Goal: Task Accomplishment & Management: Manage account settings

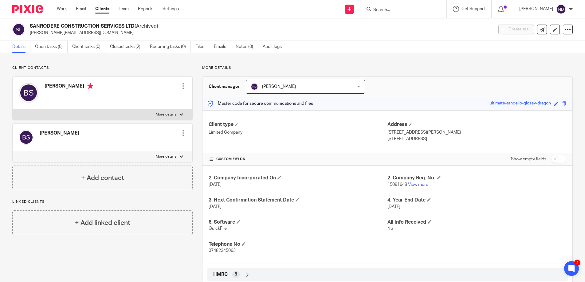
scroll to position [4, 0]
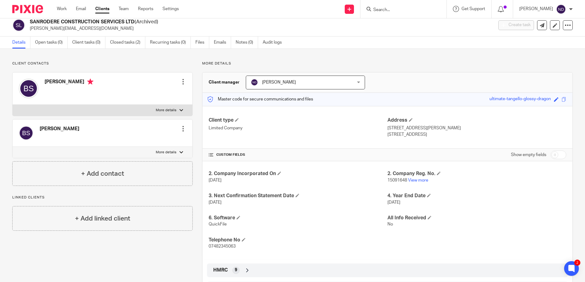
click at [390, 9] on input "Search" at bounding box center [399, 10] width 55 height 6
type input "flow glow"
click at [409, 25] on link at bounding box center [409, 23] width 76 height 9
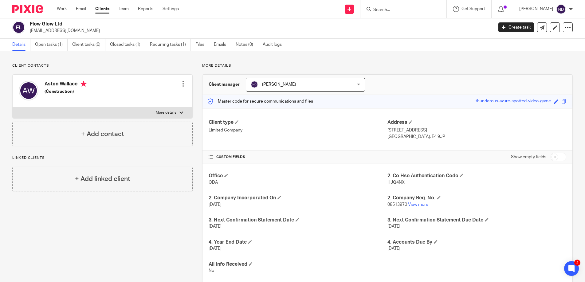
scroll to position [2, 0]
drag, startPoint x: 82, startPoint y: 32, endPoint x: 24, endPoint y: 37, distance: 57.9
click at [26, 34] on div "Flow Glow Ltd flowglow2012@gmail.com Create task Update from Companies House Ex…" at bounding box center [292, 28] width 585 height 22
drag, startPoint x: 92, startPoint y: 35, endPoint x: 90, endPoint y: 33, distance: 3.3
click at [92, 34] on div "Flow Glow Ltd flowglow2012@gmail.com Create task Update from Companies House Ex…" at bounding box center [292, 28] width 585 height 22
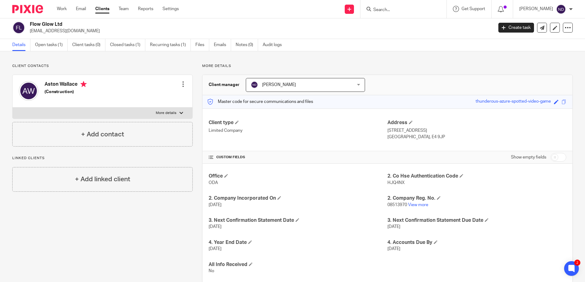
drag, startPoint x: 88, startPoint y: 32, endPoint x: 25, endPoint y: 39, distance: 62.4
click at [29, 31] on div "Flow Glow Ltd flowglow2012@gmail.com" at bounding box center [250, 27] width 477 height 13
copy p "[EMAIL_ADDRESS][DOMAIN_NAME]"
click at [185, 83] on div at bounding box center [183, 84] width 6 height 6
click at [147, 97] on link "Edit contact" at bounding box center [155, 97] width 59 height 9
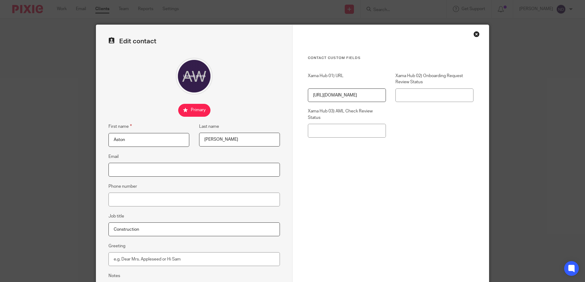
click at [127, 170] on input "Email" at bounding box center [193, 170] width 171 height 14
paste input "[EMAIL_ADDRESS][DOMAIN_NAME]"
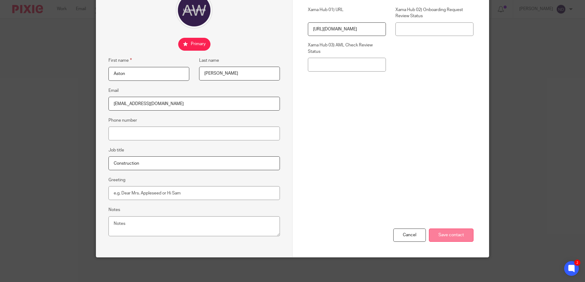
type input "[EMAIL_ADDRESS][DOMAIN_NAME]"
click at [442, 234] on input "Save contact" at bounding box center [451, 234] width 45 height 13
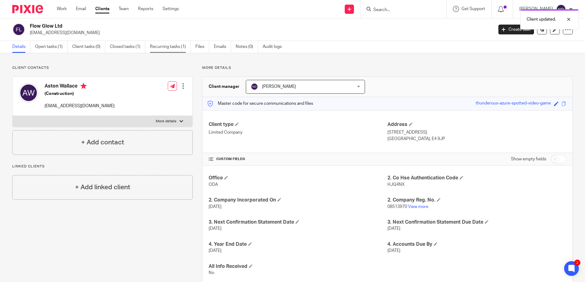
click at [160, 46] on link "Recurring tasks (1)" at bounding box center [170, 47] width 41 height 12
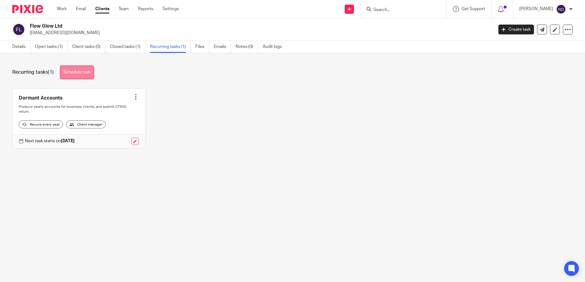
click at [85, 73] on link "Schedule task" at bounding box center [77, 72] width 34 height 14
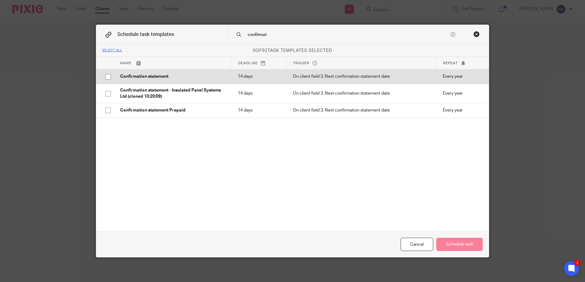
type input "confirmat"
click at [108, 77] on input "checkbox" at bounding box center [108, 77] width 12 height 12
checkbox input "true"
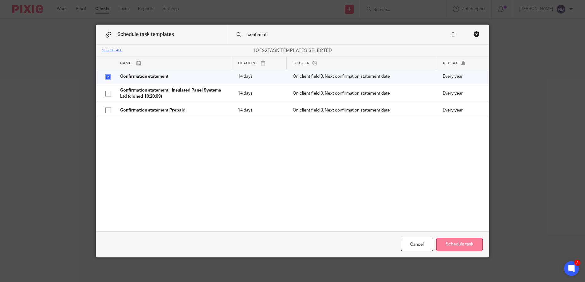
click at [465, 239] on button "Schedule task" at bounding box center [459, 244] width 46 height 13
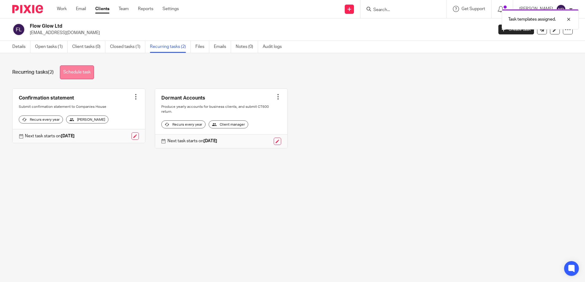
click at [83, 72] on link "Schedule task" at bounding box center [77, 72] width 34 height 14
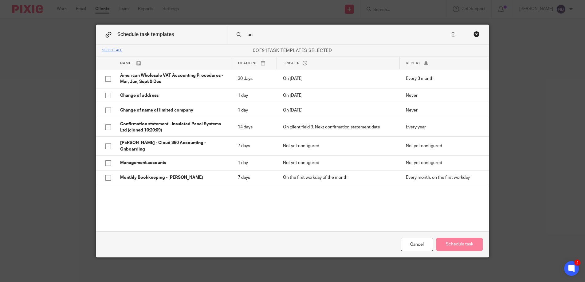
type input "a"
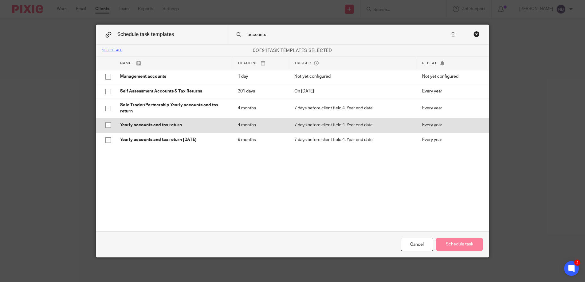
type input "accounts"
click at [435, 125] on p "Every year" at bounding box center [450, 125] width 57 height 6
checkbox input "true"
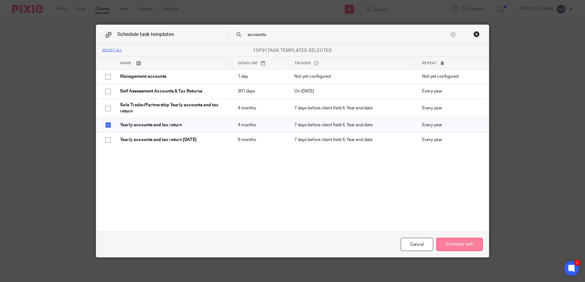
click at [460, 243] on button "Schedule task" at bounding box center [459, 244] width 46 height 13
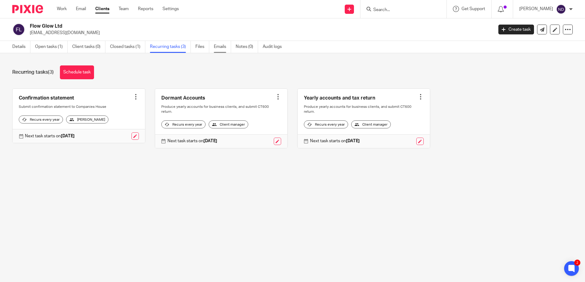
click at [222, 48] on link "Emails" at bounding box center [222, 47] width 17 height 12
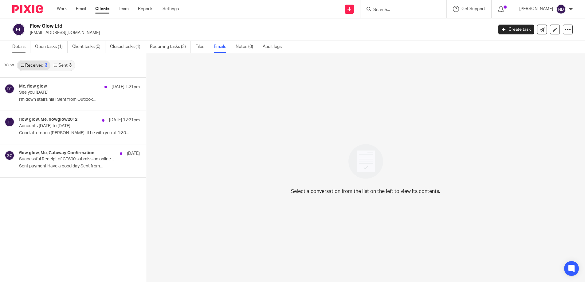
click at [17, 48] on link "Details" at bounding box center [21, 47] width 18 height 12
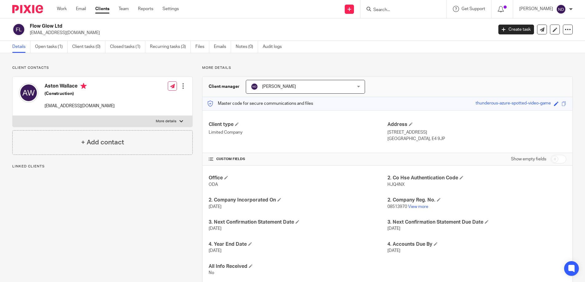
scroll to position [38, 0]
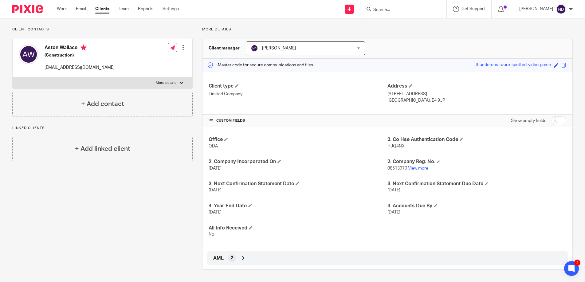
click at [560, 120] on input "checkbox" at bounding box center [558, 120] width 16 height 9
checkbox input "true"
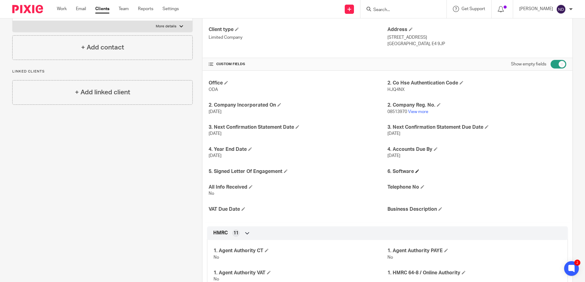
scroll to position [95, 0]
click at [418, 172] on span at bounding box center [417, 171] width 4 height 4
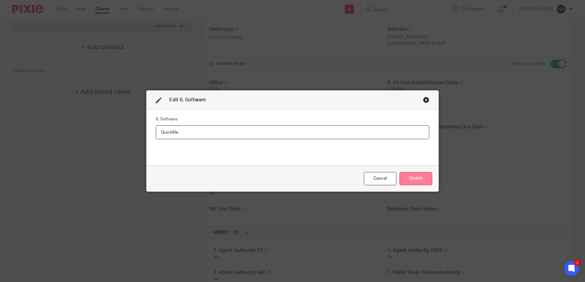
type input "Quickfile"
click at [416, 180] on button "Update" at bounding box center [415, 178] width 33 height 13
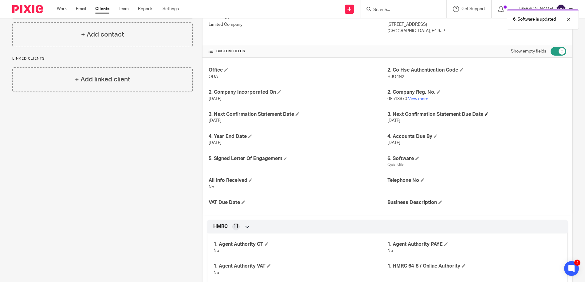
scroll to position [107, 0]
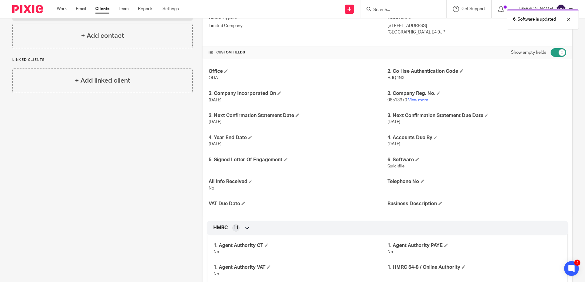
click at [415, 100] on link "View more" at bounding box center [418, 100] width 20 height 4
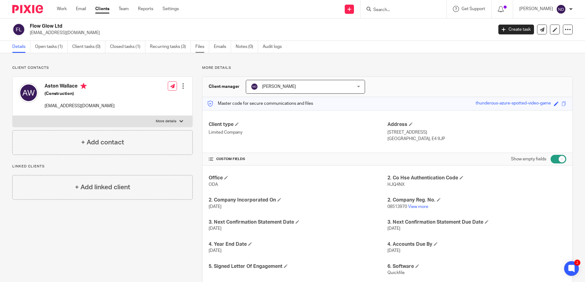
scroll to position [0, 0]
click at [223, 47] on link "Emails" at bounding box center [222, 47] width 17 height 12
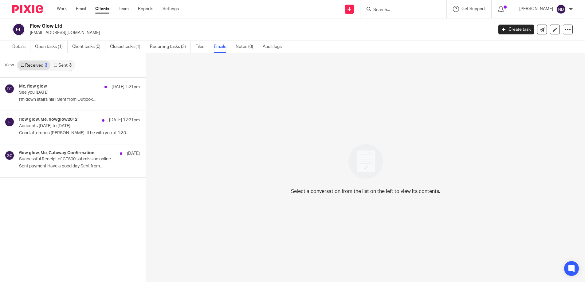
click at [64, 68] on link "Sent 3" at bounding box center [62, 65] width 24 height 10
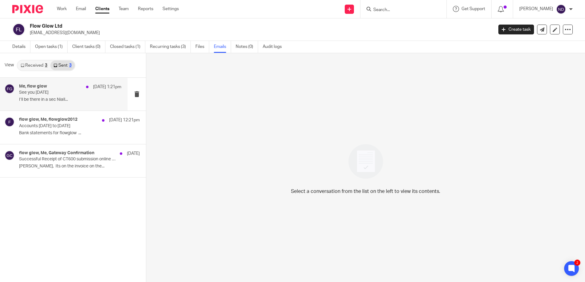
click at [45, 92] on p "See you [DATE]" at bounding box center [60, 92] width 82 height 5
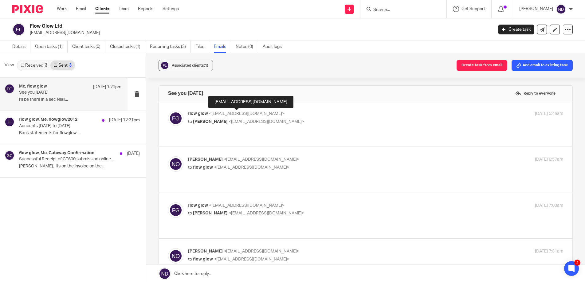
click at [240, 112] on span "<[EMAIL_ADDRESS][DOMAIN_NAME]>" at bounding box center [247, 113] width 76 height 4
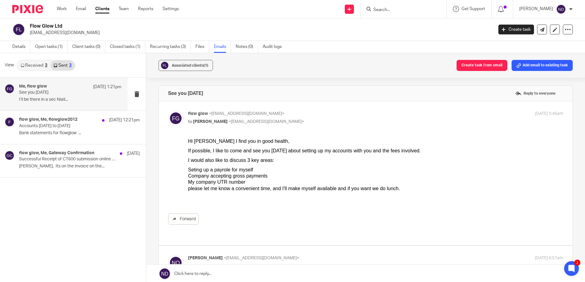
click at [243, 113] on span "<[EMAIL_ADDRESS][DOMAIN_NAME]>" at bounding box center [247, 113] width 76 height 4
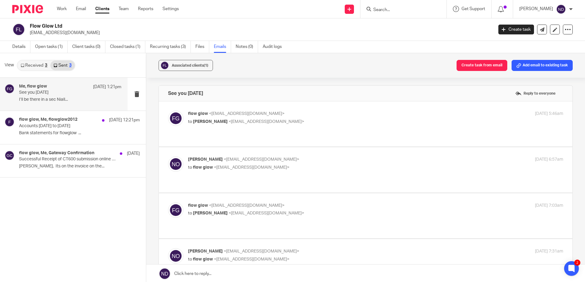
click at [245, 113] on span "<[EMAIL_ADDRESS][DOMAIN_NAME]>" at bounding box center [247, 113] width 76 height 4
checkbox input "true"
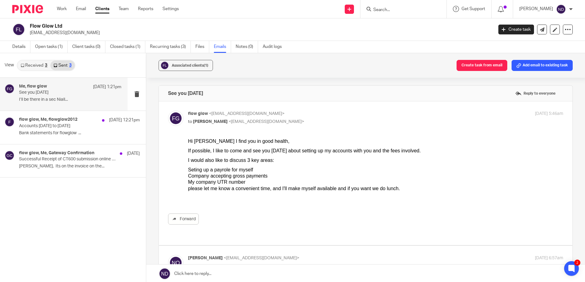
drag, startPoint x: 81, startPoint y: 33, endPoint x: 28, endPoint y: 35, distance: 53.1
click at [29, 34] on div "Flow Glow Ltd flowglow2012@gmail.com" at bounding box center [250, 29] width 477 height 13
copy p "[EMAIL_ADDRESS][DOMAIN_NAME]"
click at [50, 47] on link "Open tasks (1)" at bounding box center [51, 47] width 33 height 12
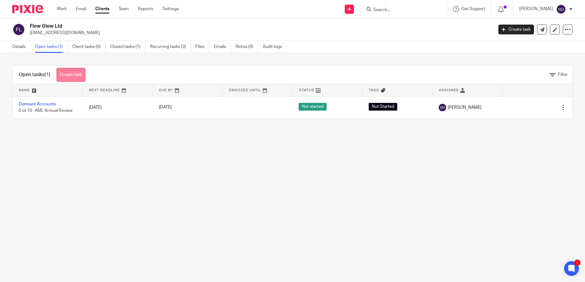
click at [69, 77] on link "Create task" at bounding box center [70, 75] width 29 height 14
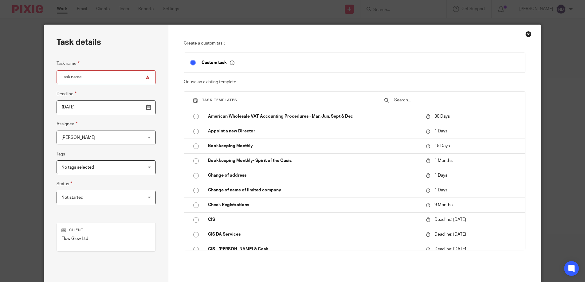
click at [414, 99] on input "text" at bounding box center [455, 100] width 125 height 7
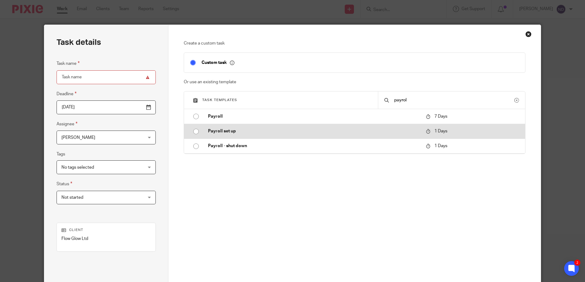
type input "payrol"
click at [336, 129] on p "Payroll set up" at bounding box center [314, 131] width 212 height 6
type input "[DATE]"
type input "Payroll set up"
checkbox input "false"
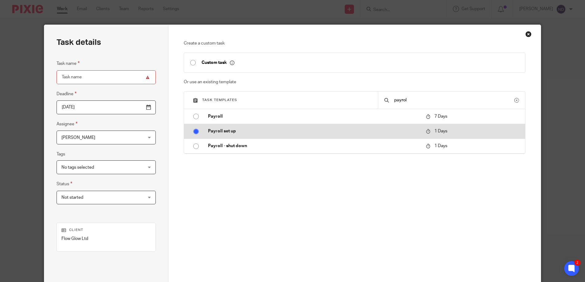
radio input "true"
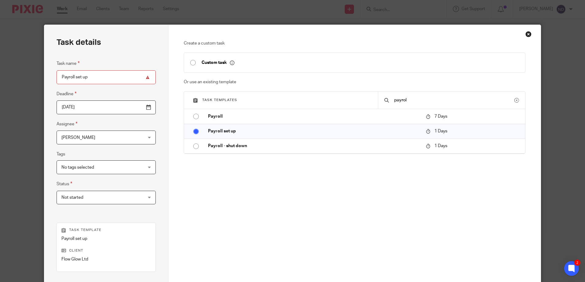
scroll to position [82, 0]
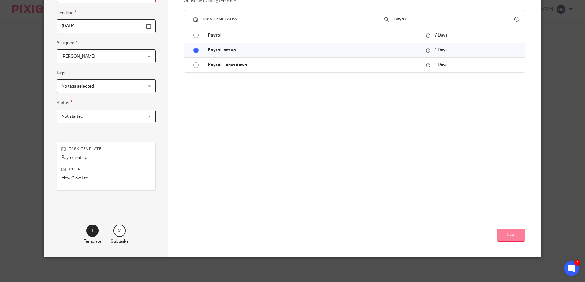
click at [506, 232] on button "Next" at bounding box center [511, 234] width 28 height 13
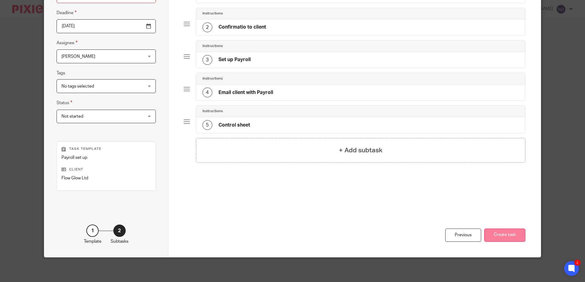
click at [508, 235] on button "Create task" at bounding box center [504, 234] width 41 height 13
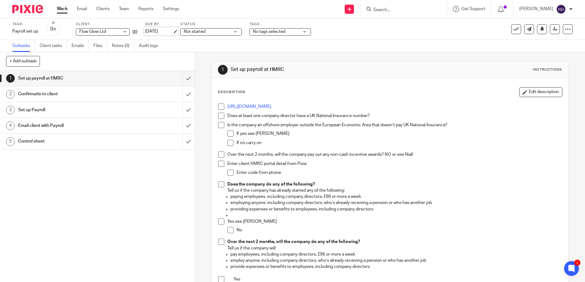
click at [154, 30] on link "[DATE]" at bounding box center [159, 31] width 28 height 6
click at [340, 34] on div "Task Payroll set up Save Payroll set up 0 /5 Client Flow Glow Ltd Flow Glow Ltd…" at bounding box center [245, 29] width 467 height 15
